Goal: Register for event/course

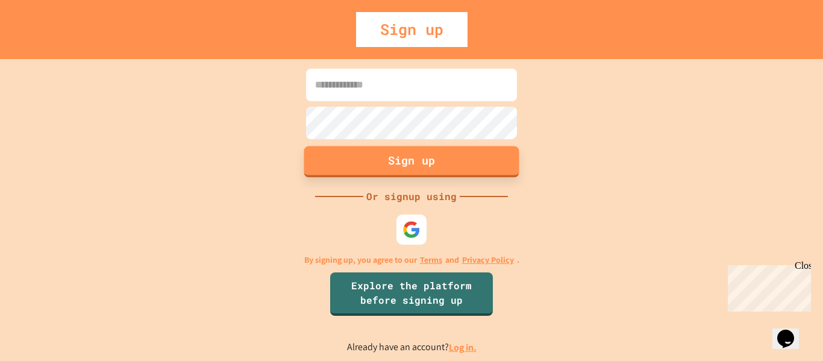
click at [360, 164] on button "Sign up" at bounding box center [411, 161] width 215 height 31
click at [353, 89] on input at bounding box center [411, 85] width 211 height 33
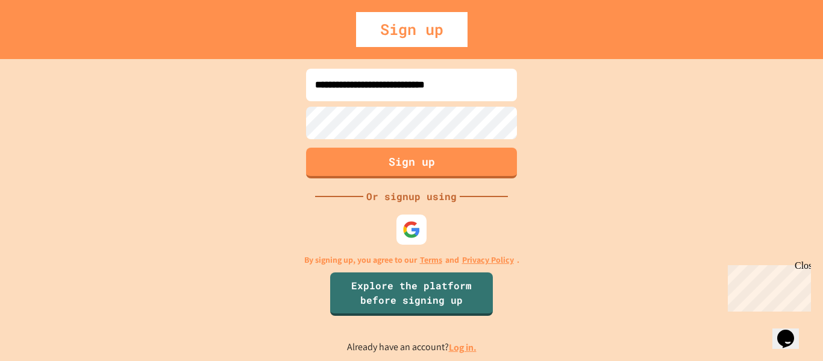
type input "**********"
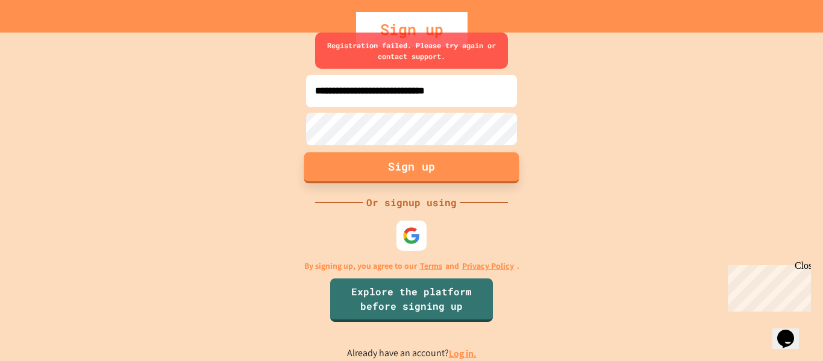
click at [369, 162] on button "Sign up" at bounding box center [411, 167] width 215 height 31
click at [393, 174] on button "Sign up" at bounding box center [411, 167] width 215 height 31
click at [398, 17] on div "Sign up" at bounding box center [411, 29] width 111 height 35
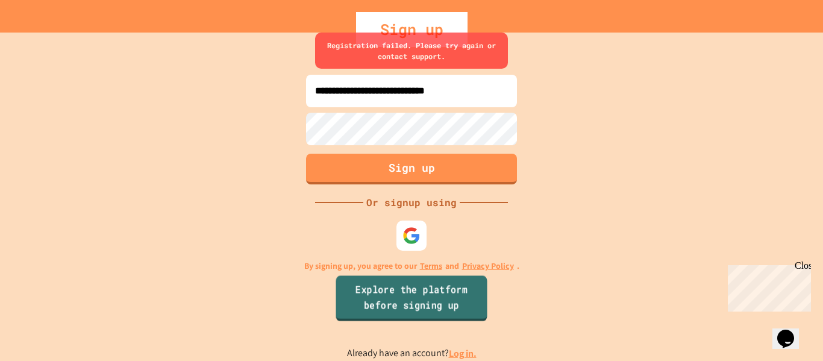
click at [379, 288] on link "Explore the platform before signing up" at bounding box center [410, 298] width 151 height 46
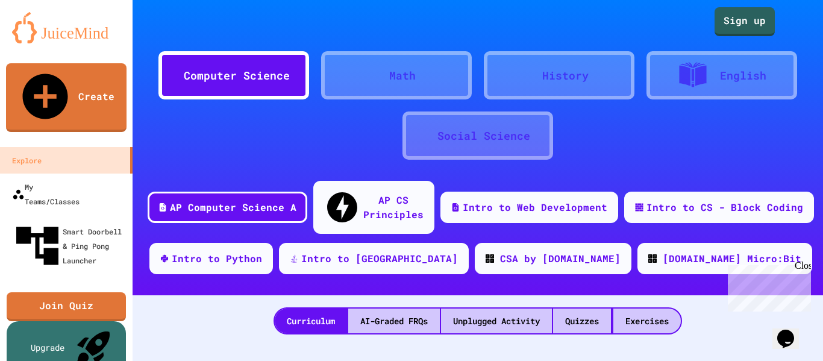
click at [235, 79] on div "Computer Science" at bounding box center [237, 75] width 106 height 16
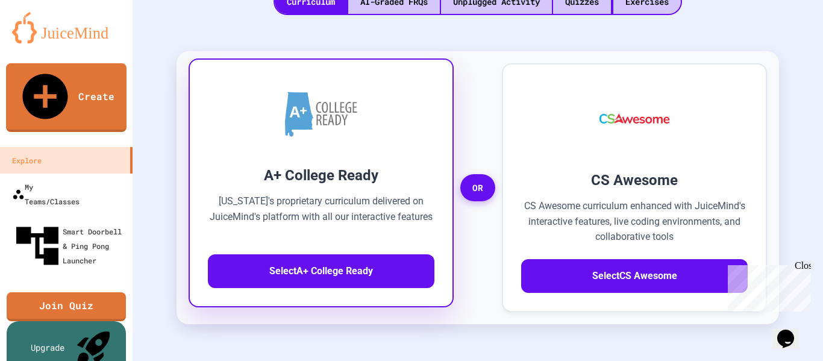
scroll to position [320, 0]
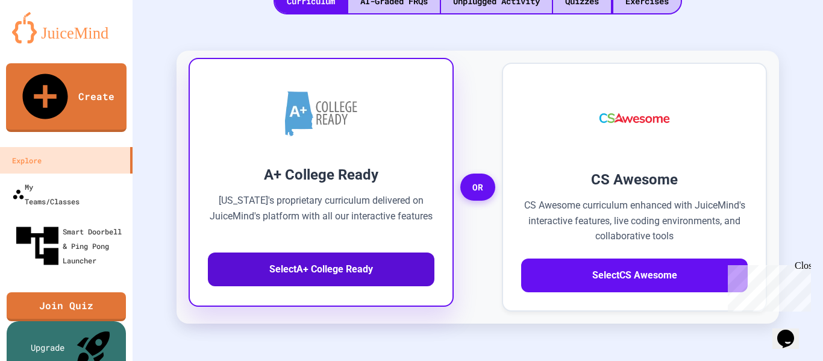
click at [274, 252] on button "Select A+ College Ready" at bounding box center [321, 269] width 226 height 34
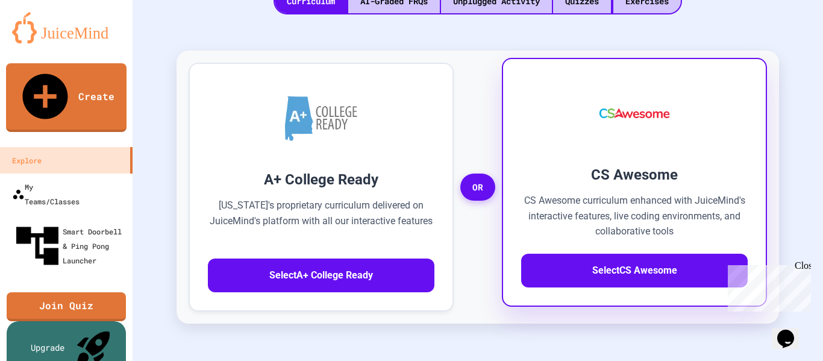
click at [563, 164] on h3 "CS Awesome" at bounding box center [634, 175] width 226 height 22
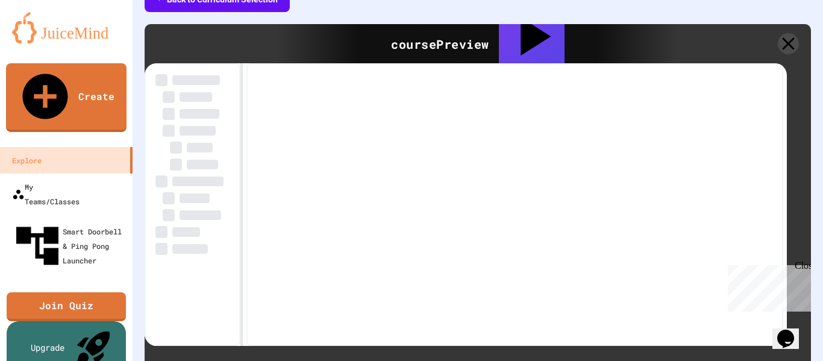
scroll to position [359, 0]
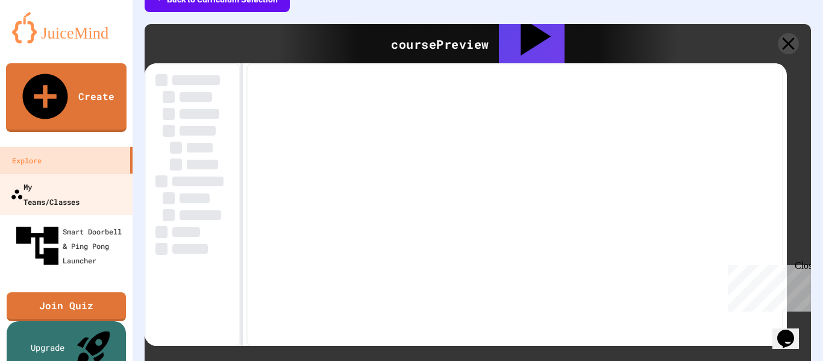
click at [102, 173] on link "My Teams/Classes" at bounding box center [66, 194] width 137 height 42
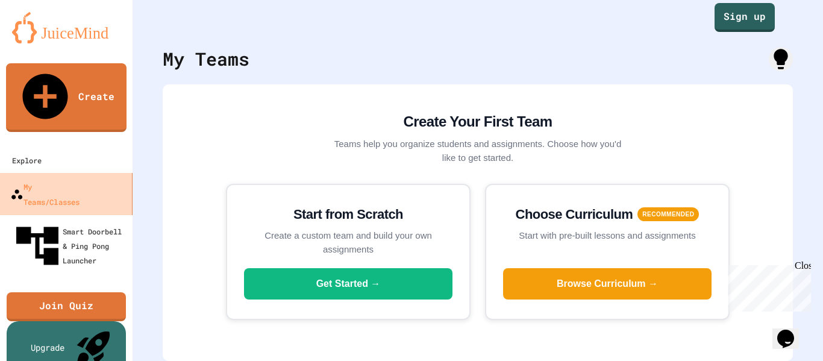
scroll to position [13, 0]
